Goal: Use online tool/utility: Utilize a website feature to perform a specific function

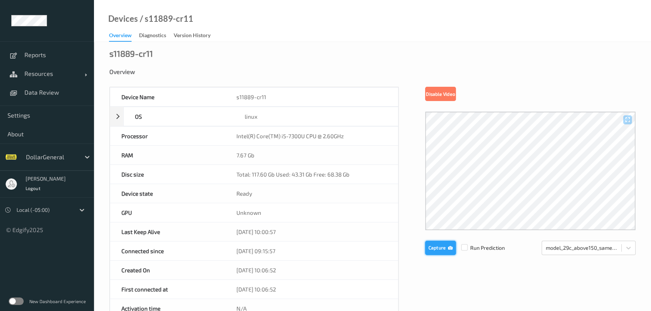
click at [439, 248] on button "Capture" at bounding box center [440, 248] width 31 height 14
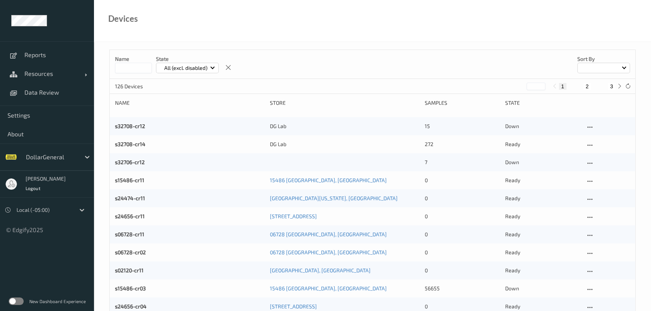
click at [143, 69] on input at bounding box center [133, 68] width 37 height 11
type input "*****"
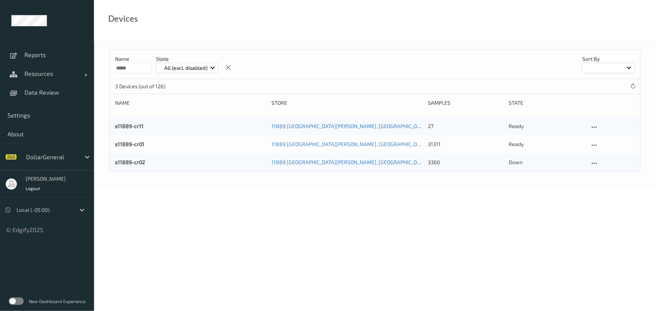
click at [144, 126] on div "s11889-cr11" at bounding box center [190, 127] width 151 height 8
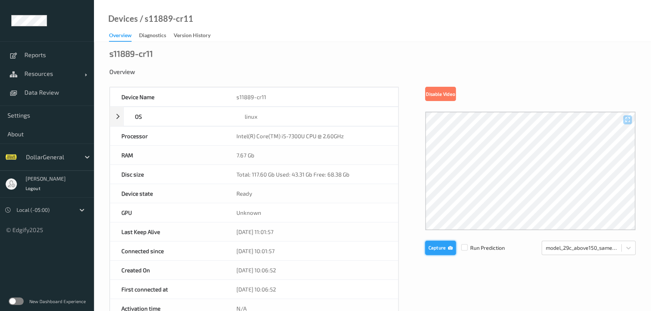
click at [430, 247] on button "Capture" at bounding box center [440, 248] width 31 height 14
drag, startPoint x: 432, startPoint y: 248, endPoint x: 447, endPoint y: 247, distance: 14.7
click at [432, 248] on button "Capture" at bounding box center [440, 248] width 31 height 14
click at [436, 245] on button "Capture" at bounding box center [440, 248] width 31 height 14
